Goal: Find specific page/section

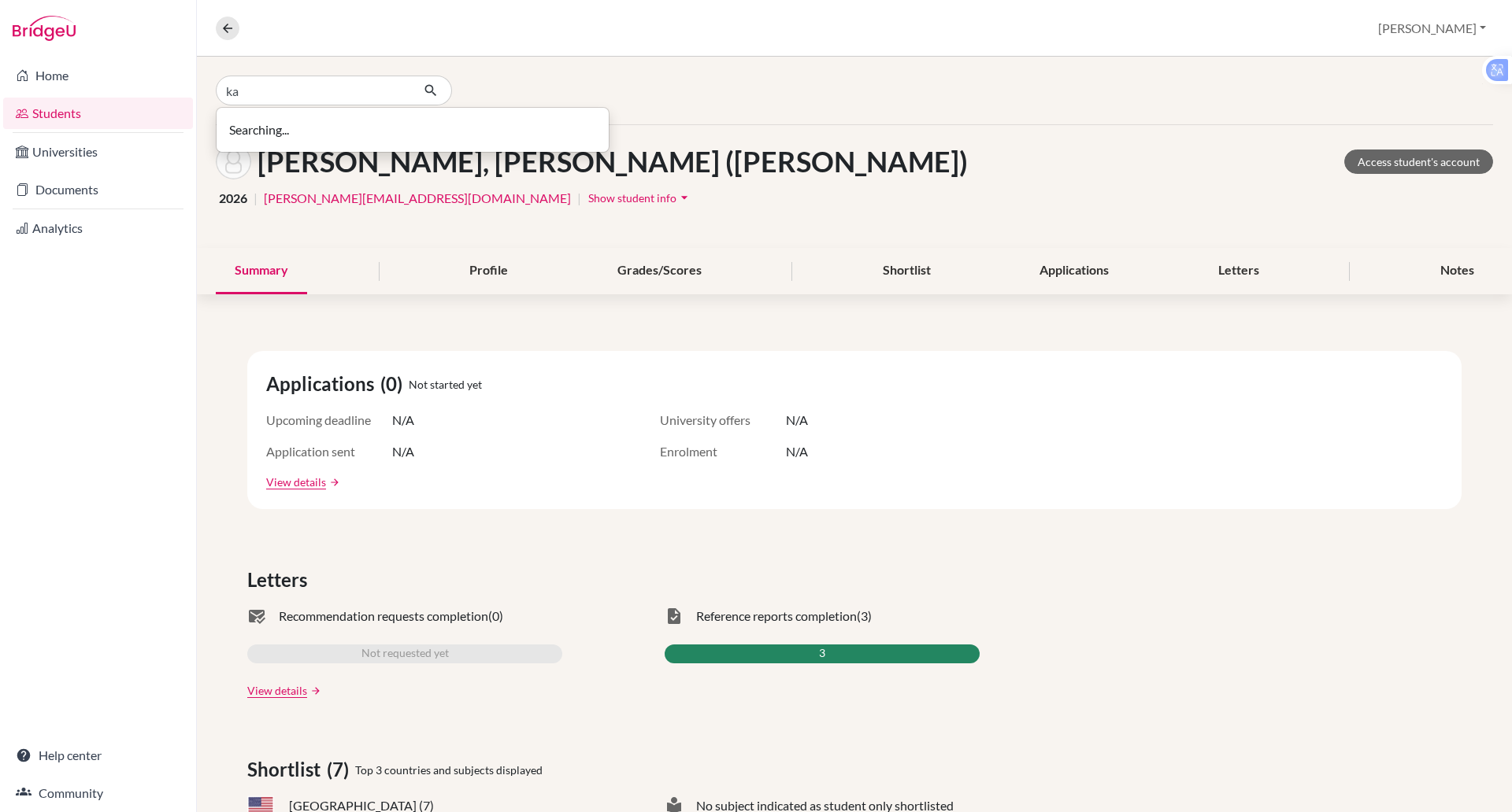
type input "k"
type input "[PERSON_NAME]"
click at [429, 91] on icon "button" at bounding box center [430, 90] width 15 height 15
click at [429, 89] on icon "button" at bounding box center [430, 90] width 15 height 15
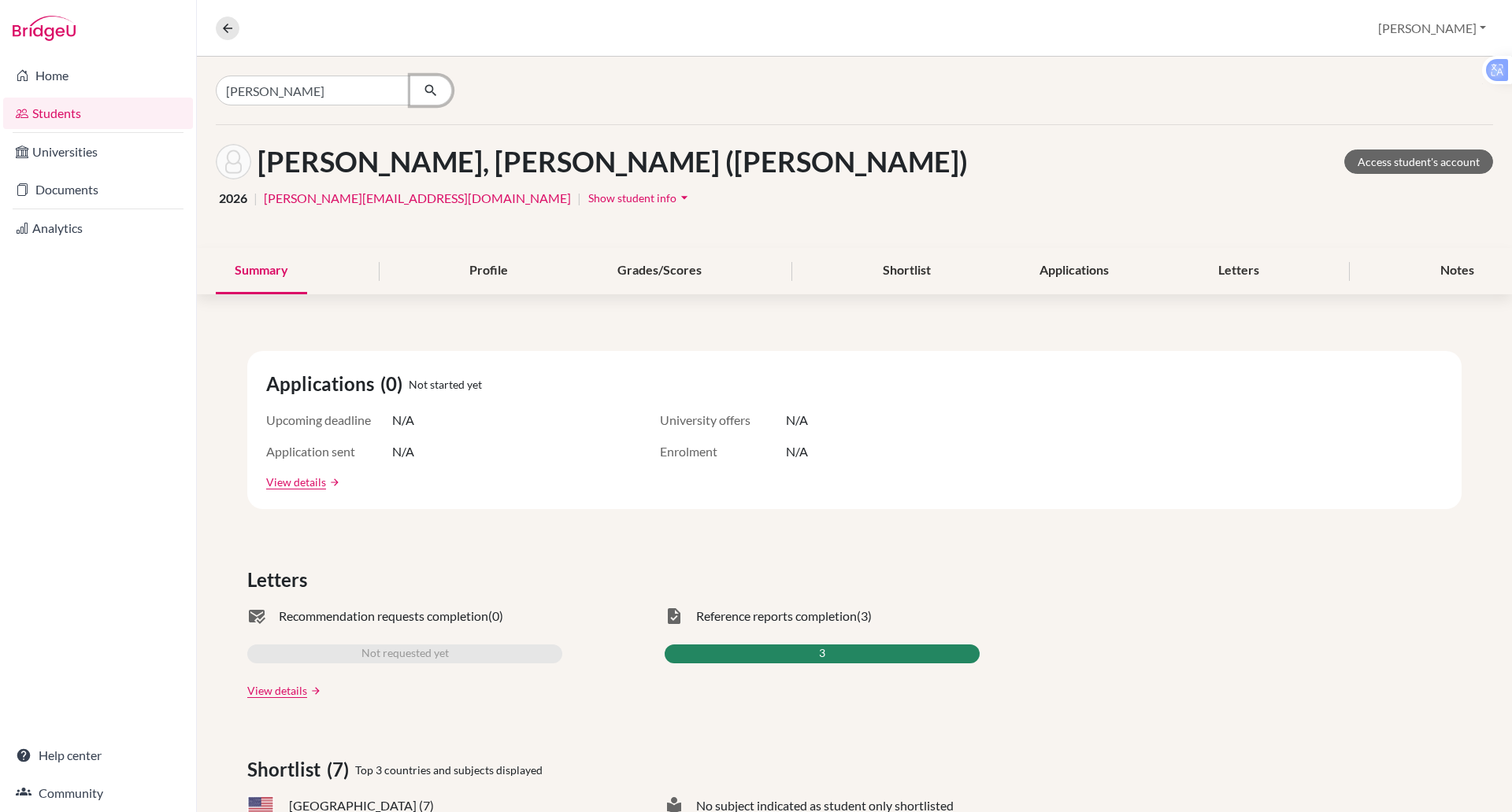
click at [429, 89] on icon "button" at bounding box center [430, 90] width 15 height 15
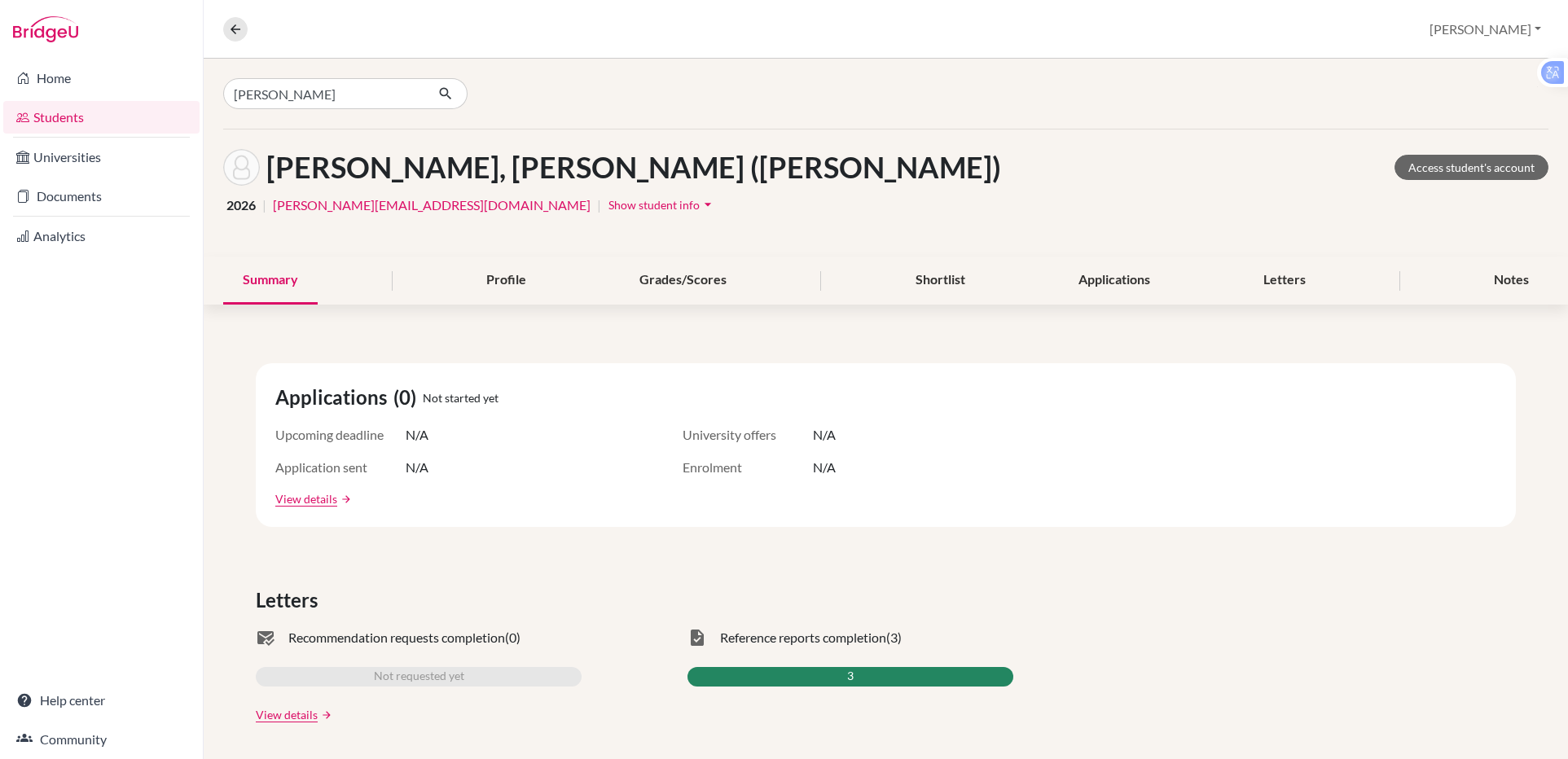
click at [177, 272] on div "Home Students Universities Documents Analytics Help center Community" at bounding box center [101, 409] width 203 height 701
